Goal: Register for event/course

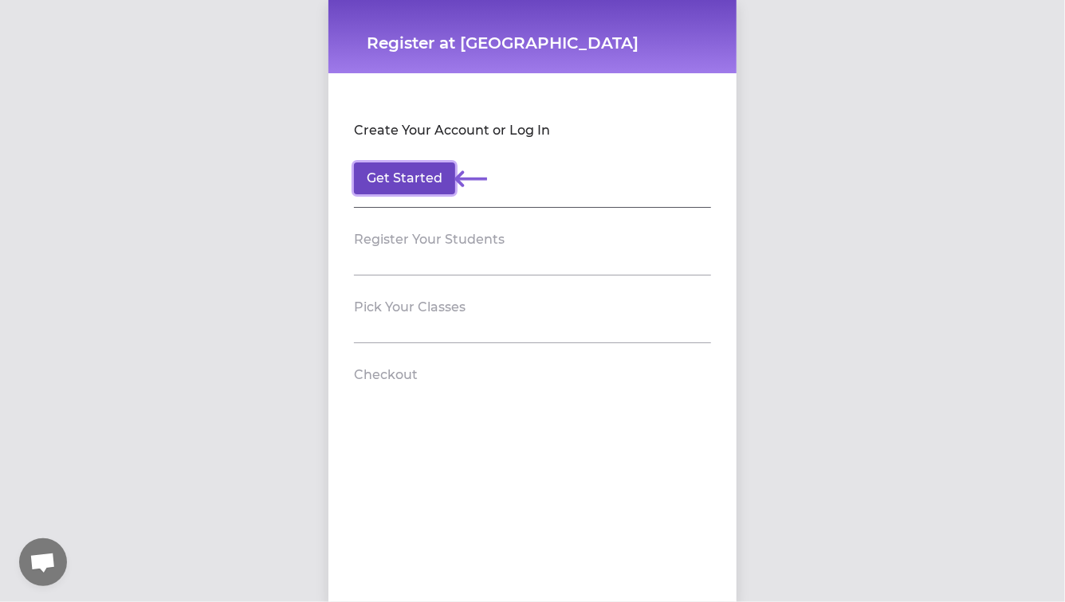
click at [418, 186] on button "Get Started" at bounding box center [404, 179] width 101 height 32
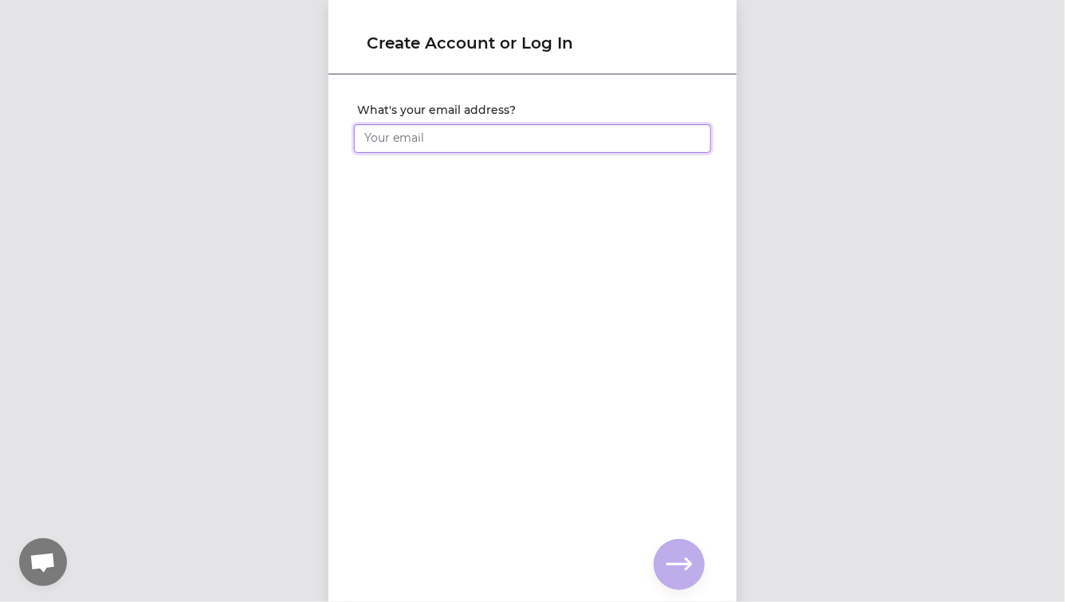
click at [469, 144] on input "What's your email address?" at bounding box center [532, 138] width 357 height 29
type input "[EMAIL_ADDRESS][DOMAIN_NAME]"
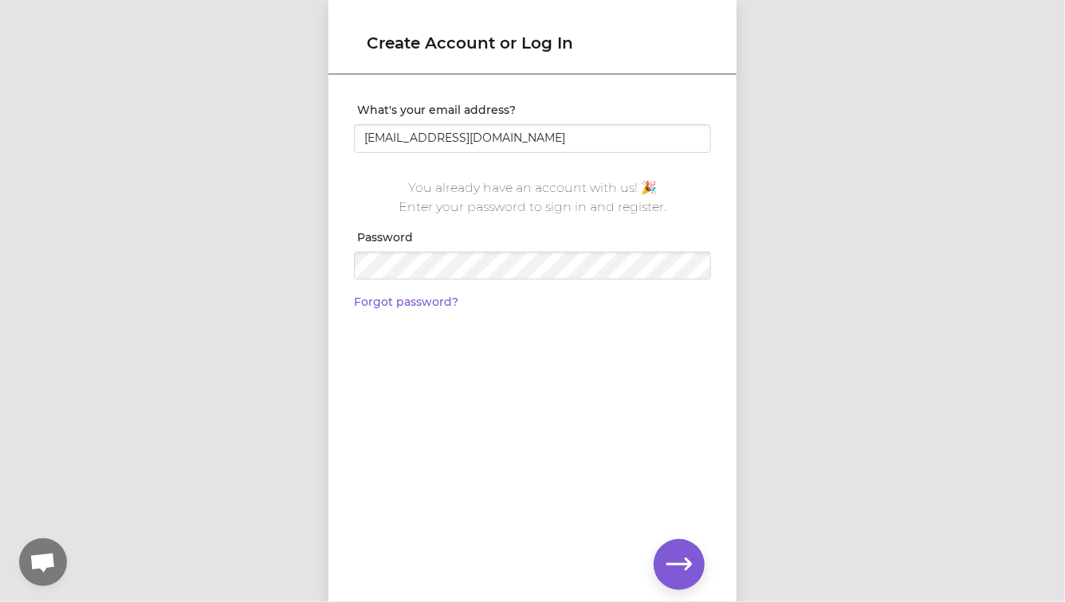
click at [719, 582] on div "Create Account or Log In What's your email address? [EMAIL_ADDRESS][DOMAIN_NAME…" at bounding box center [532, 301] width 408 height 602
click at [688, 563] on icon "button" at bounding box center [678, 565] width 25 height 12
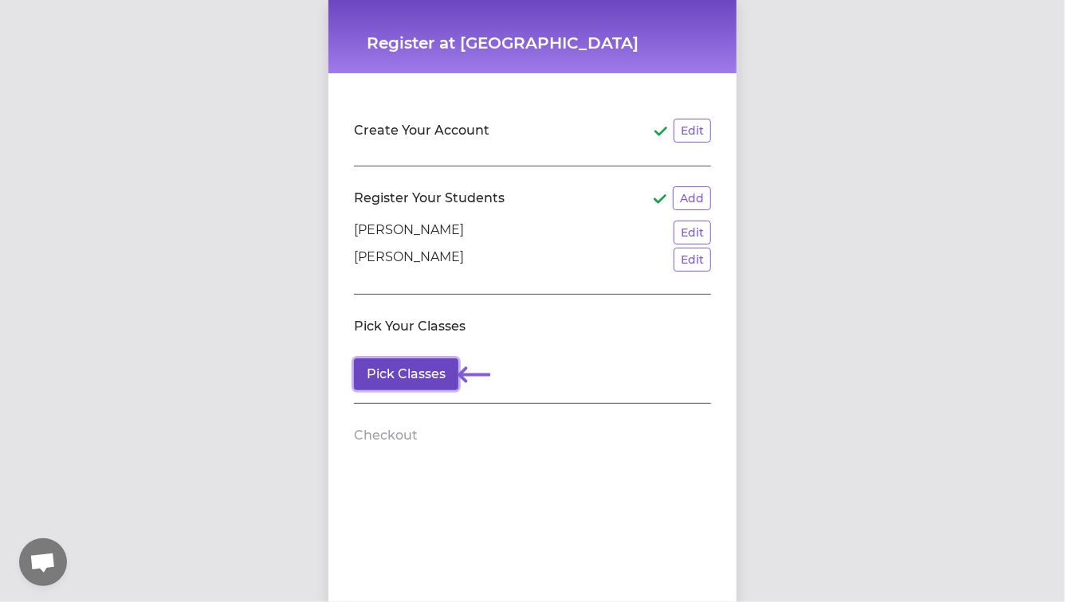
click at [419, 373] on button "Pick Classes" at bounding box center [406, 375] width 104 height 32
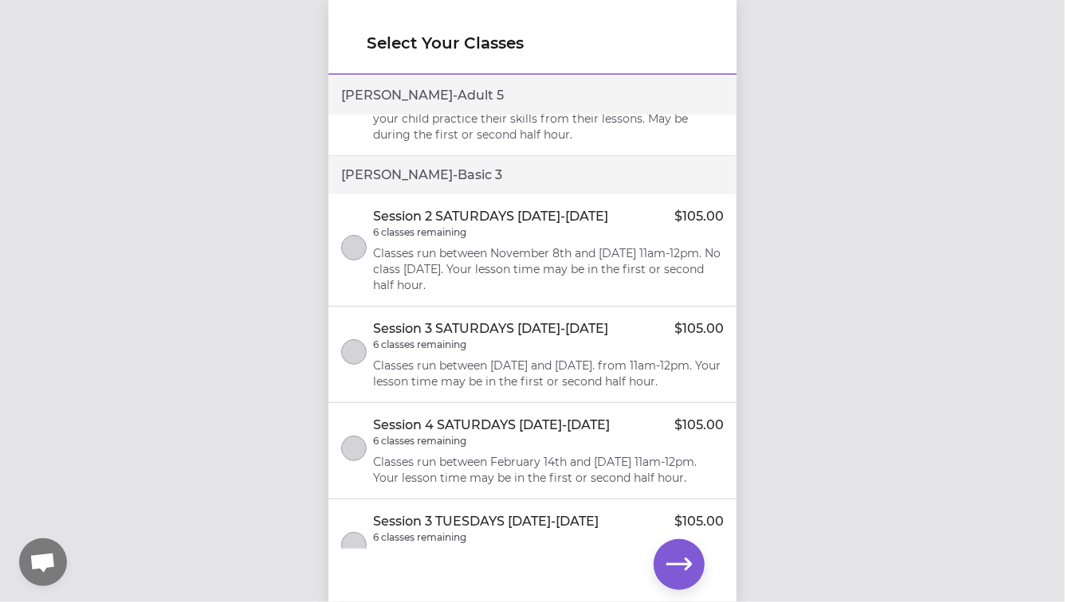
scroll to position [1186, 0]
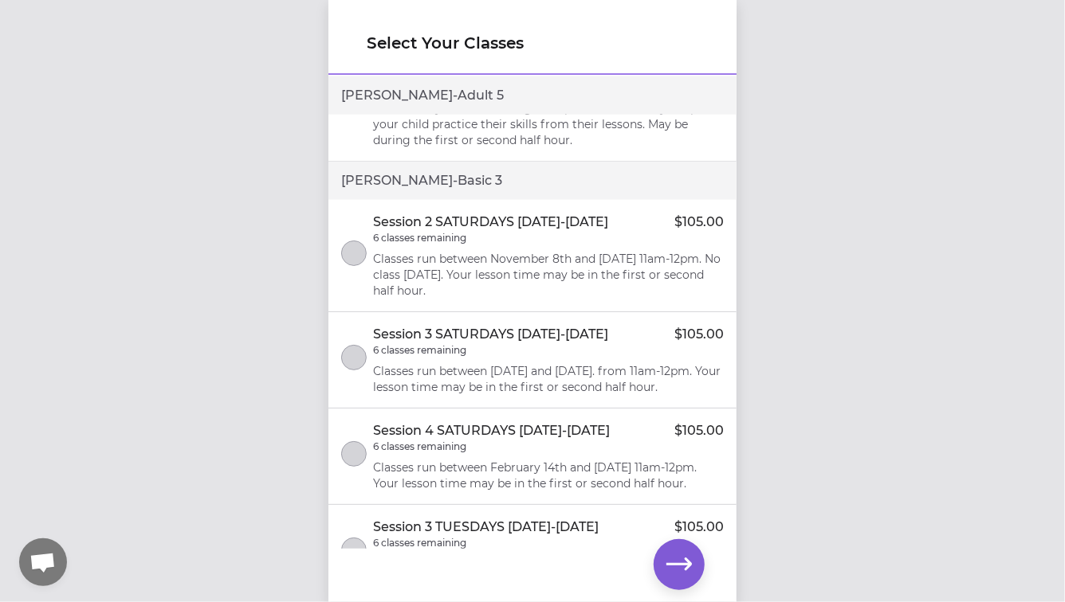
click at [657, 242] on div "6 classes remaining" at bounding box center [548, 238] width 351 height 13
click at [680, 562] on icon "button" at bounding box center [678, 564] width 25 height 25
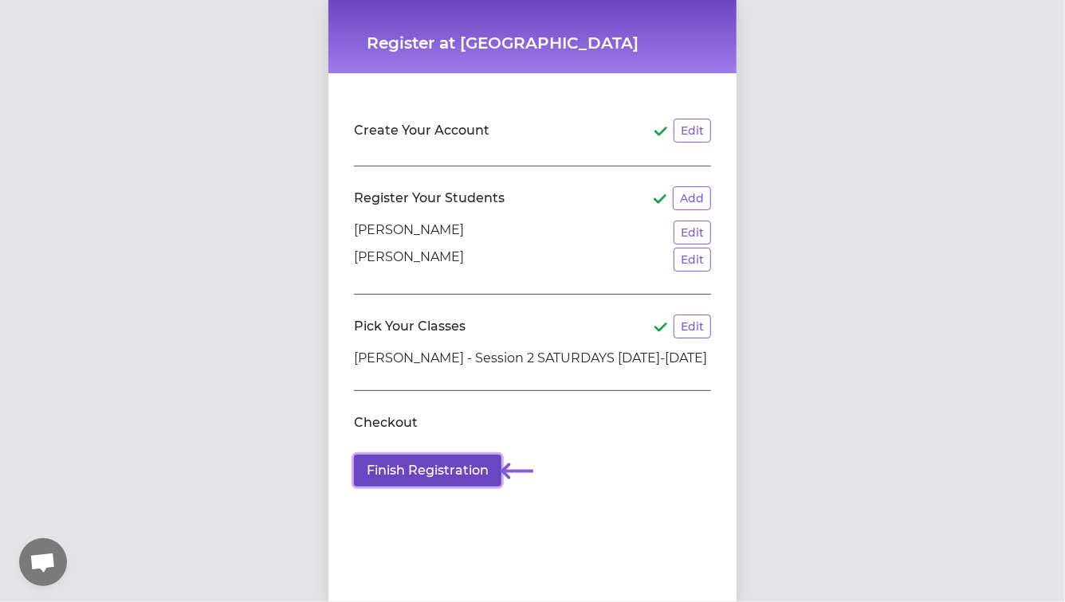
click at [439, 472] on button "Finish Registration" at bounding box center [427, 471] width 147 height 32
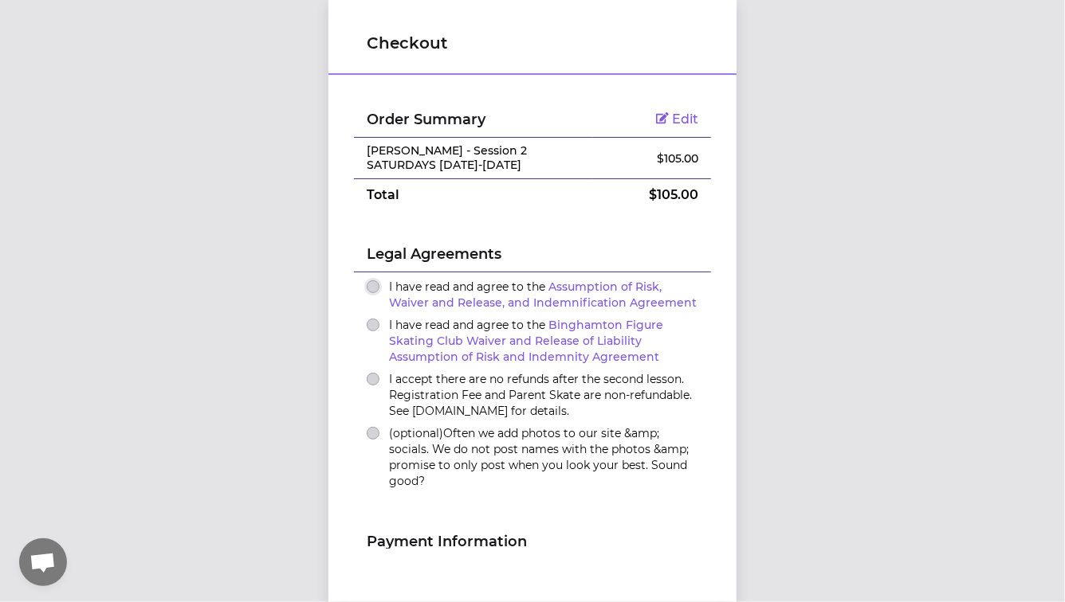
click at [376, 284] on button "I have read and agree to the Assumption of Risk, Waiver and Release, and Indemn…" at bounding box center [373, 286] width 13 height 13
click at [371, 327] on button "I have read and agree to the Binghamton Figure Skating Club Waiver and Release …" at bounding box center [373, 325] width 13 height 13
click at [370, 380] on button "I accept there are no refunds after the second lesson. Registration Fee and Par…" at bounding box center [373, 379] width 13 height 13
click at [371, 437] on button "(optional) Often we add photos to our site &amp; socials. We do not post names …" at bounding box center [373, 433] width 13 height 13
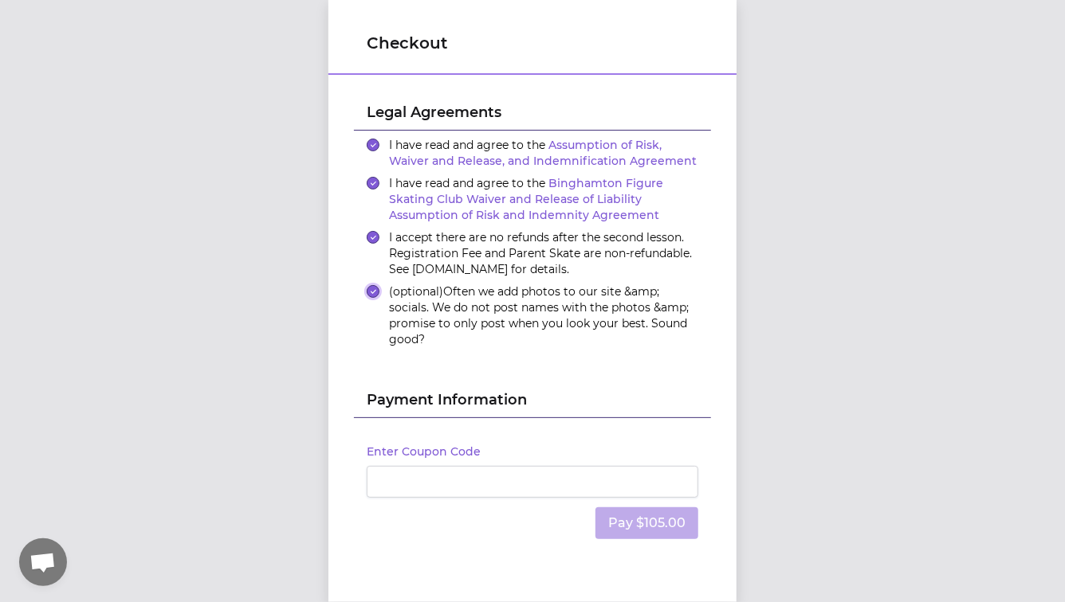
scroll to position [195, 0]
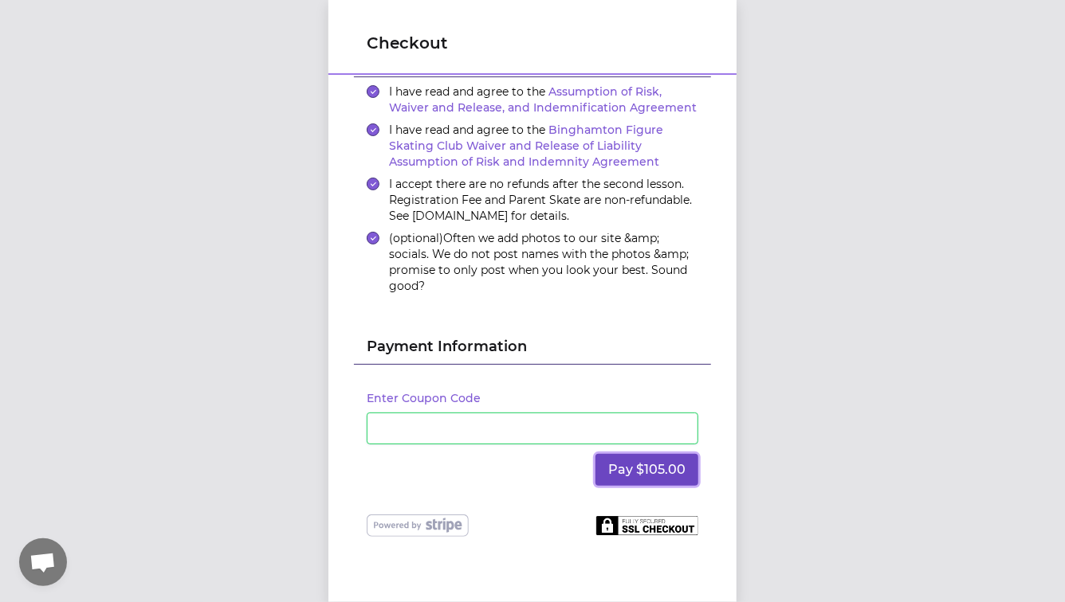
click at [639, 465] on button "Pay $105.00" at bounding box center [646, 470] width 103 height 32
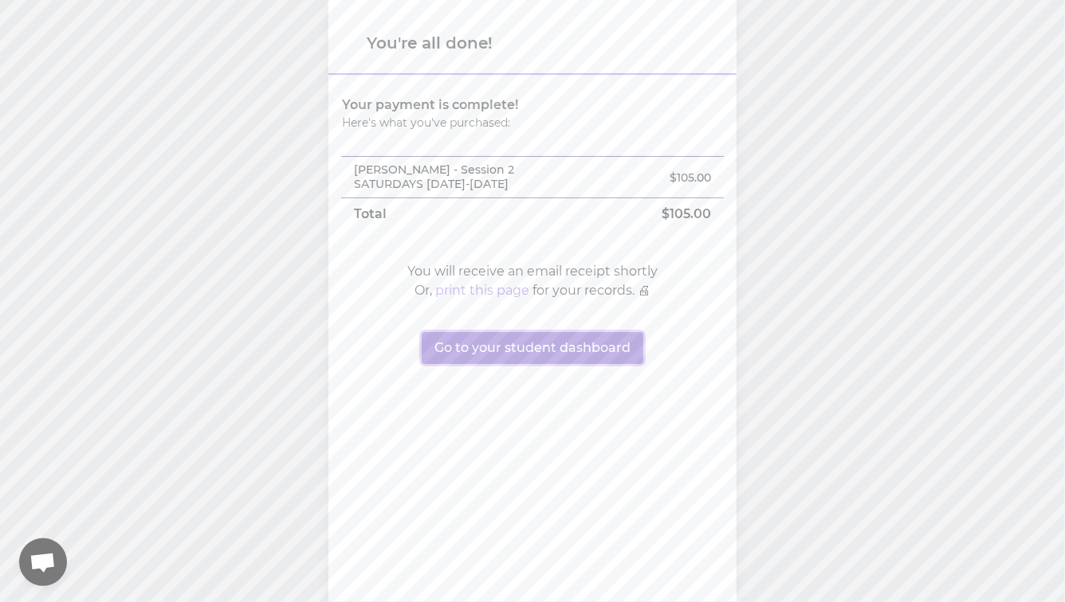
click at [567, 351] on button "Go to your student dashboard" at bounding box center [532, 348] width 222 height 32
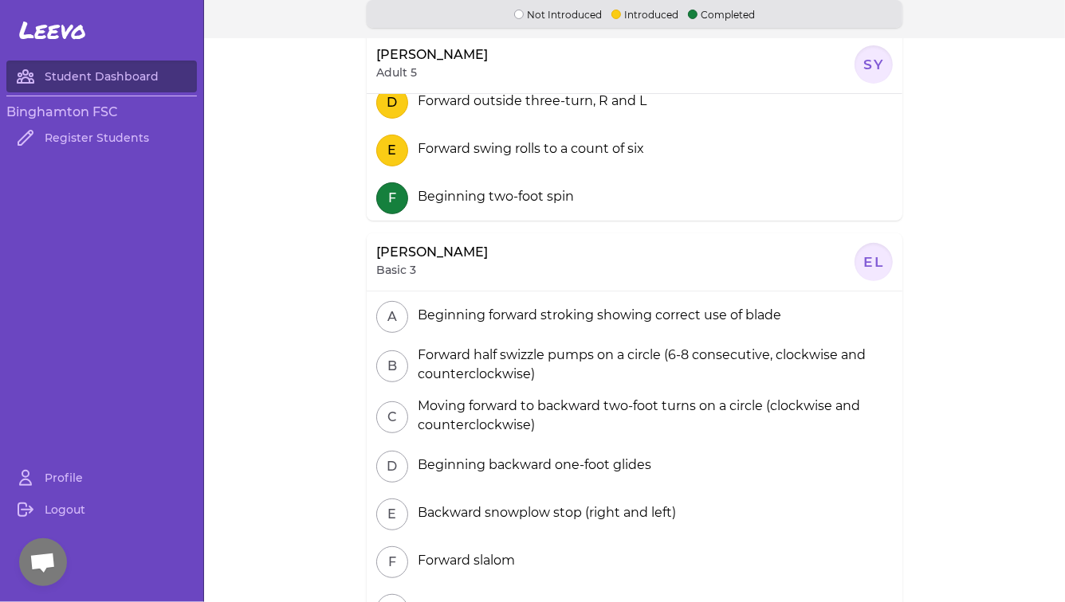
scroll to position [198, 0]
